Goal: Navigation & Orientation: Find specific page/section

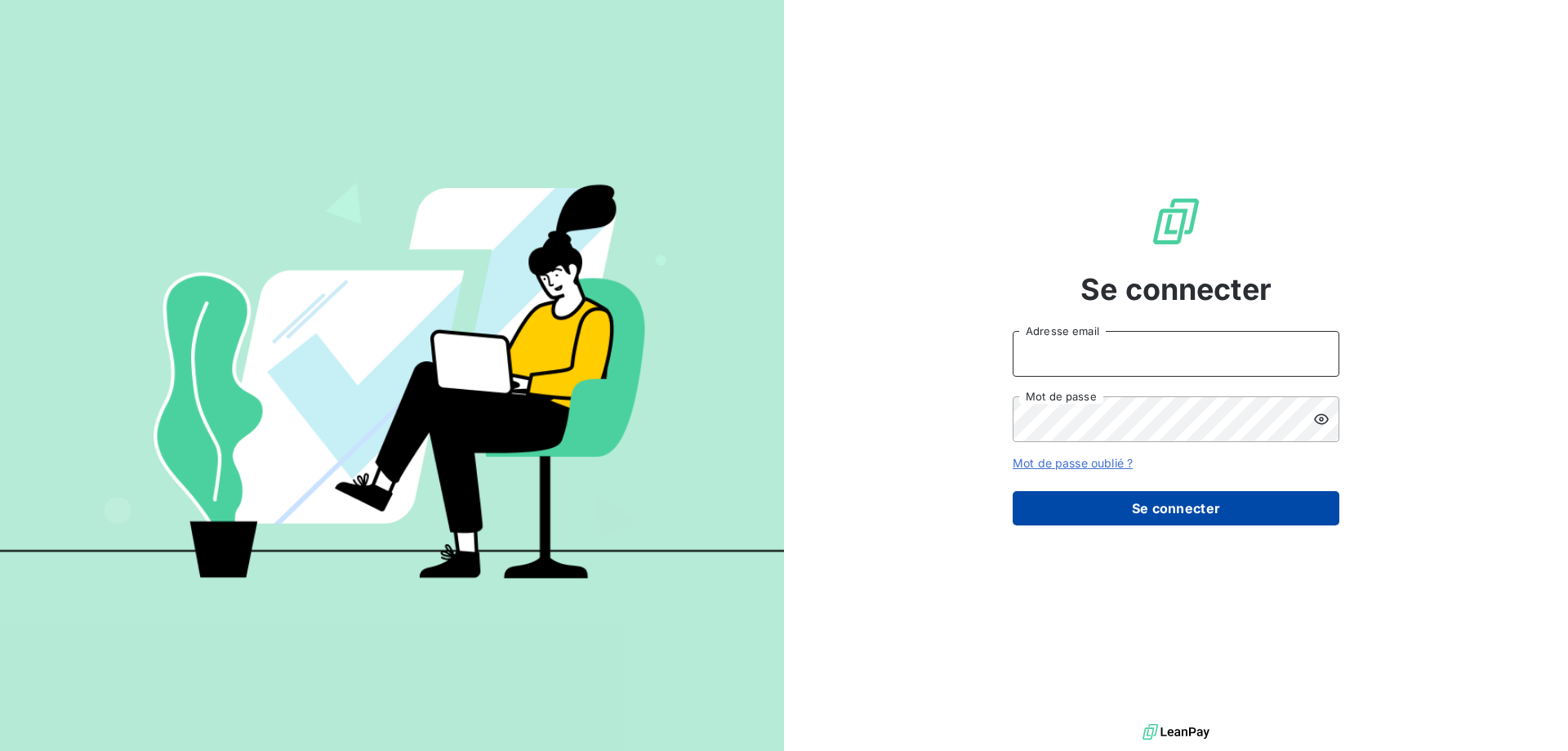
type input "[EMAIL_ADDRESS][DOMAIN_NAME]"
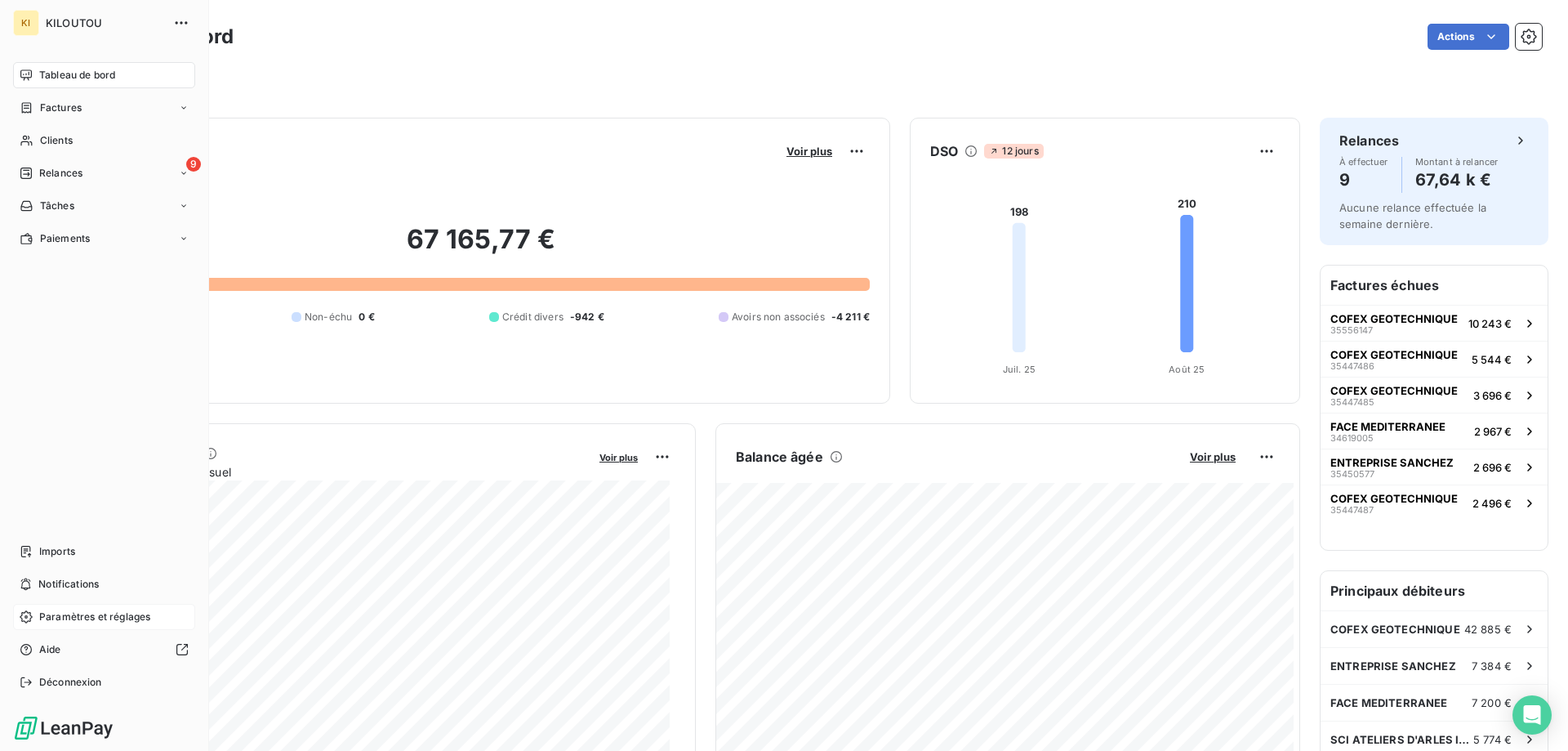
click at [58, 612] on span "Paramètres et réglages" at bounding box center [94, 616] width 111 height 14
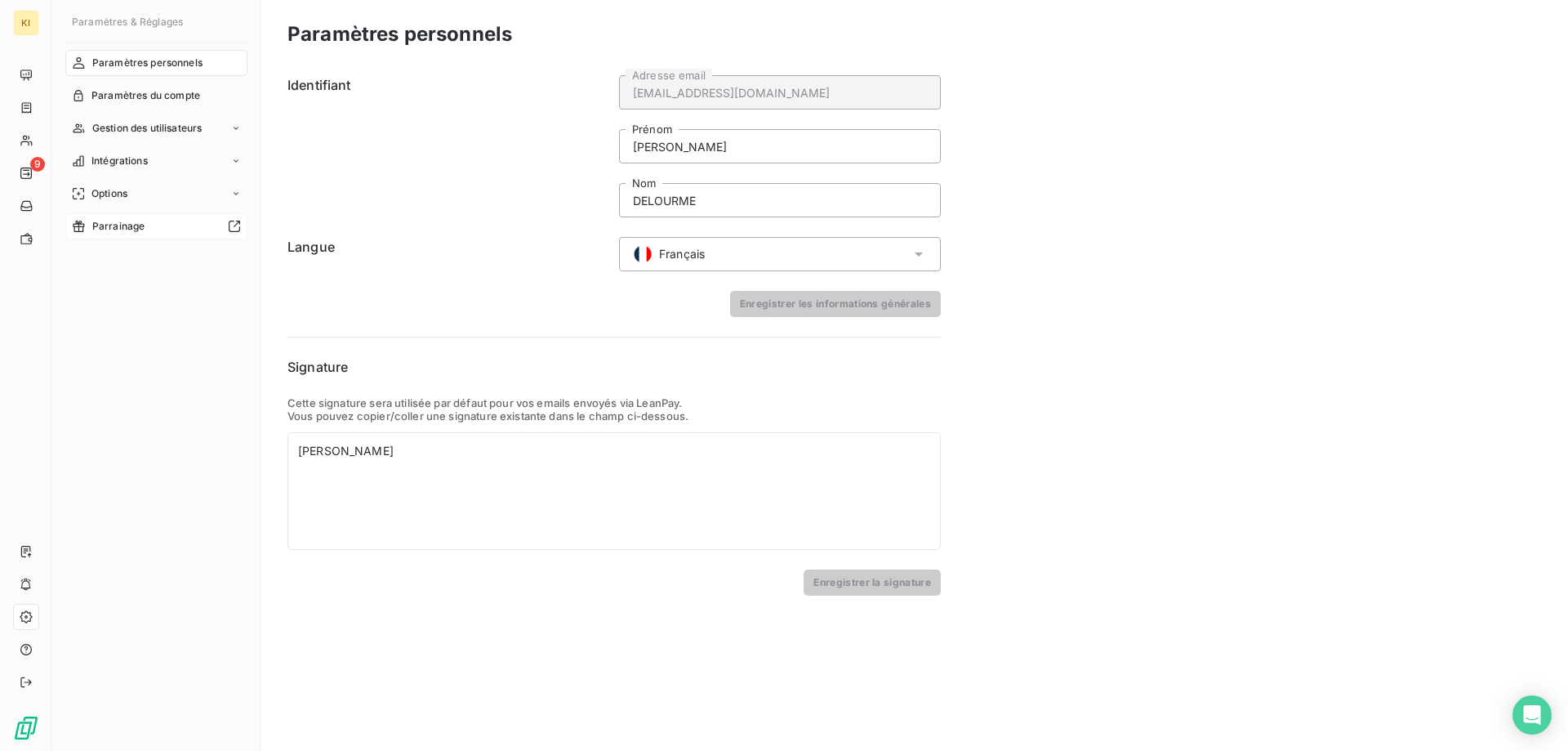
click at [132, 227] on span "Parrainage" at bounding box center [119, 225] width 53 height 14
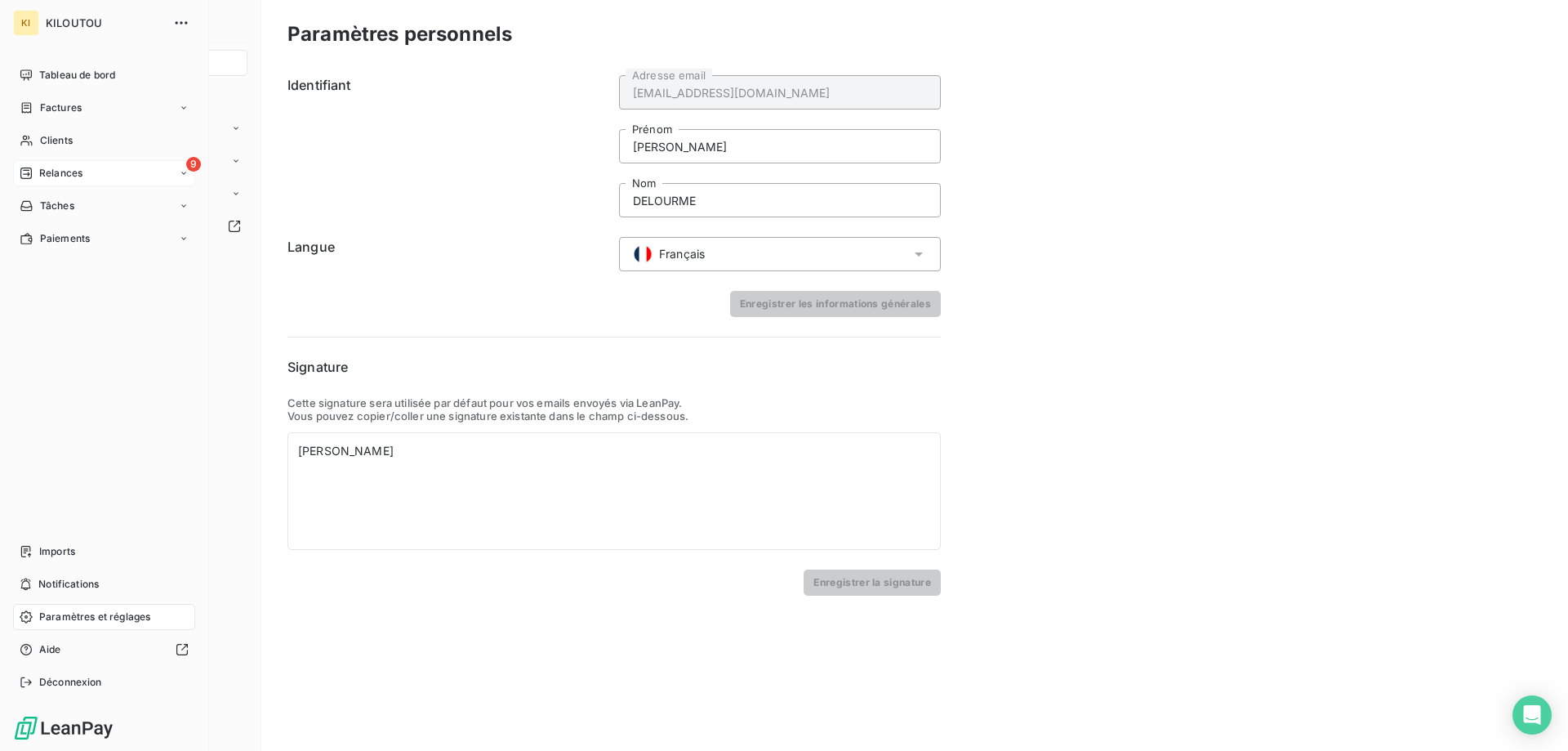
click at [145, 170] on div "9 Relances" at bounding box center [103, 173] width 182 height 26
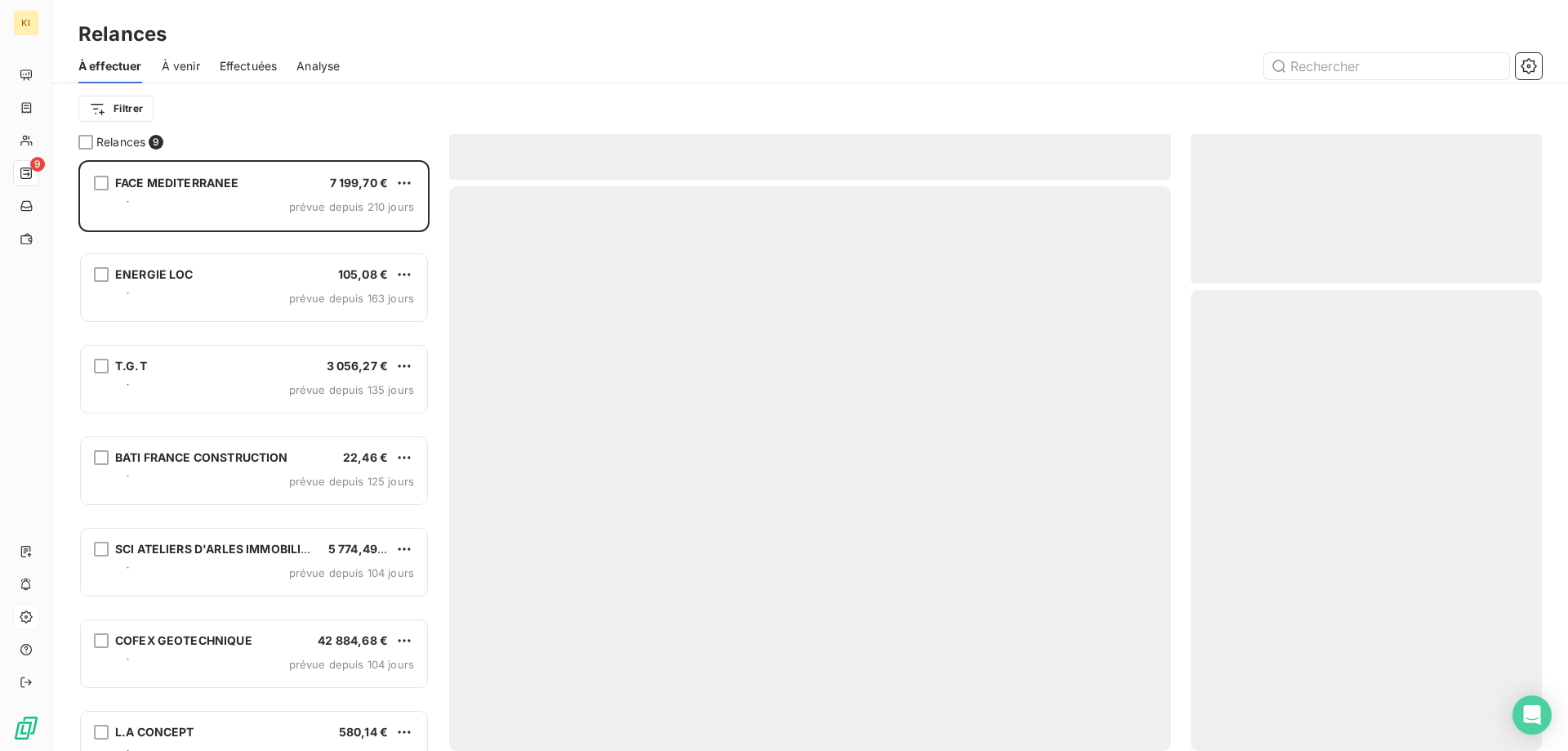
scroll to position [579, 339]
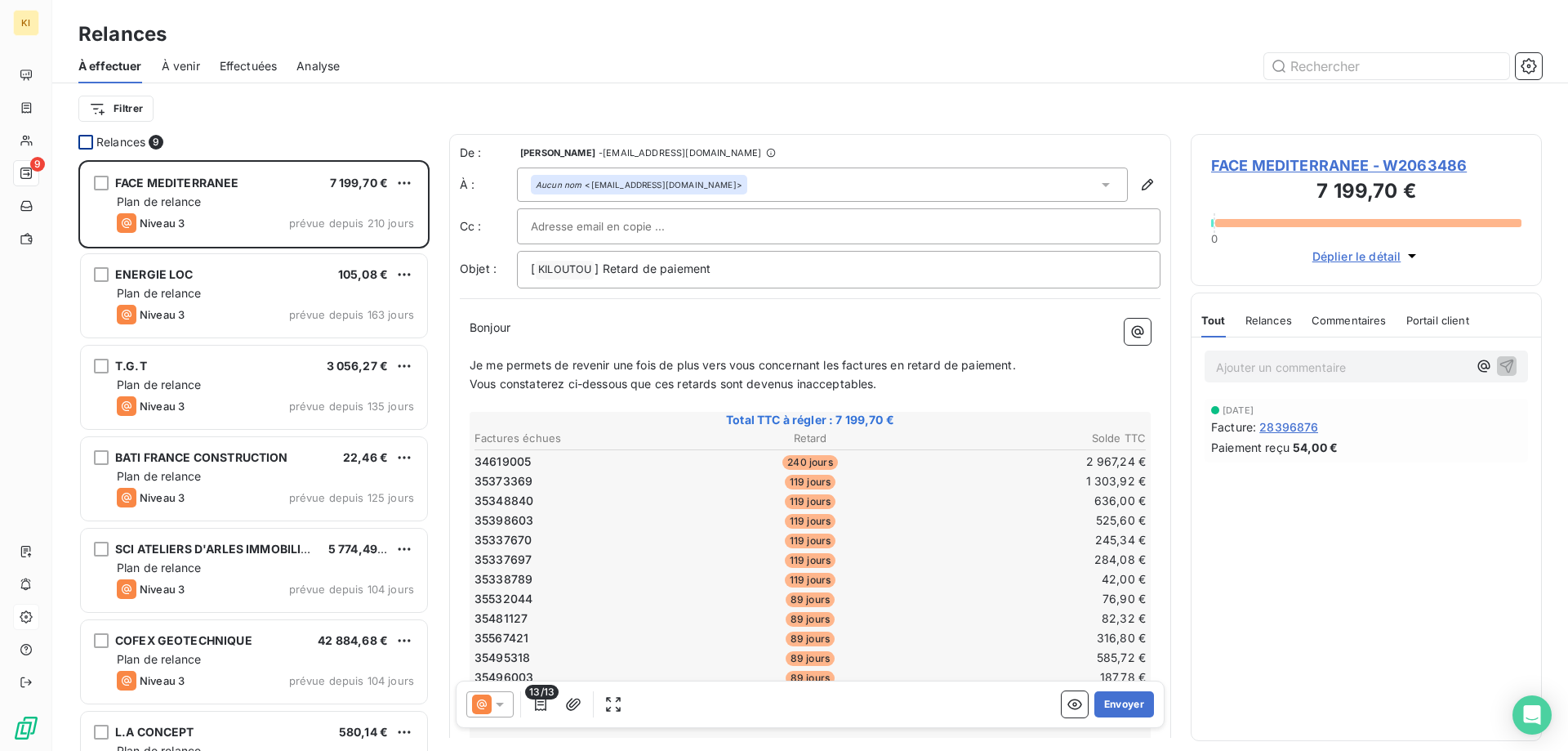
click at [89, 139] on div at bounding box center [86, 142] width 14 height 14
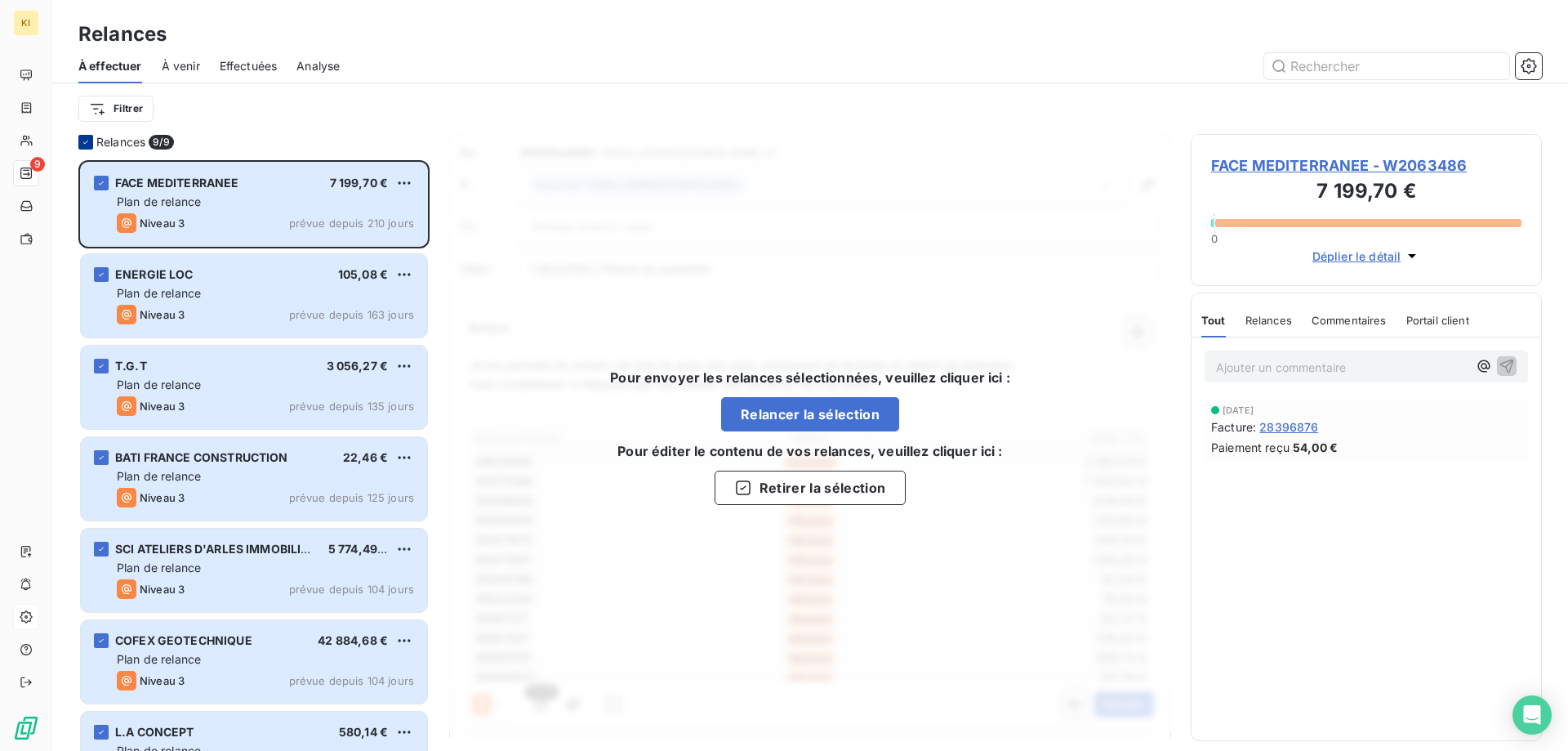
click at [89, 139] on icon at bounding box center [86, 142] width 10 height 10
